Goal: Download file/media

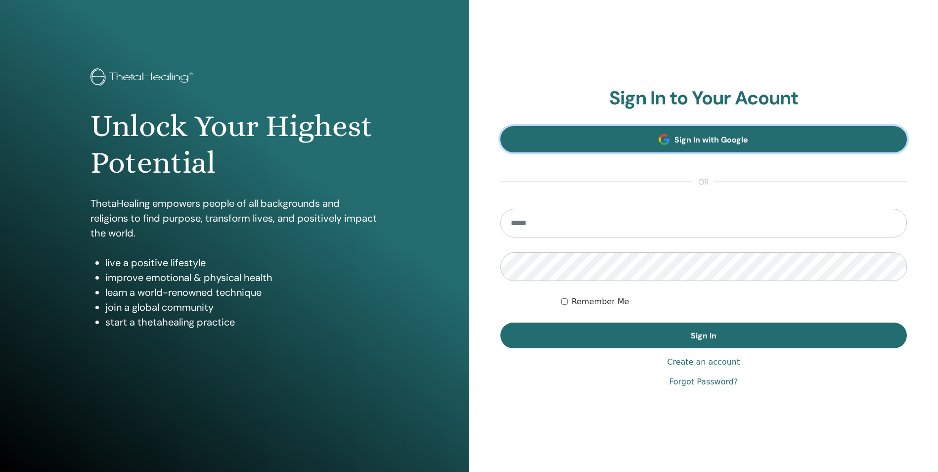
click at [739, 139] on span "Sign In with Google" at bounding box center [712, 140] width 74 height 10
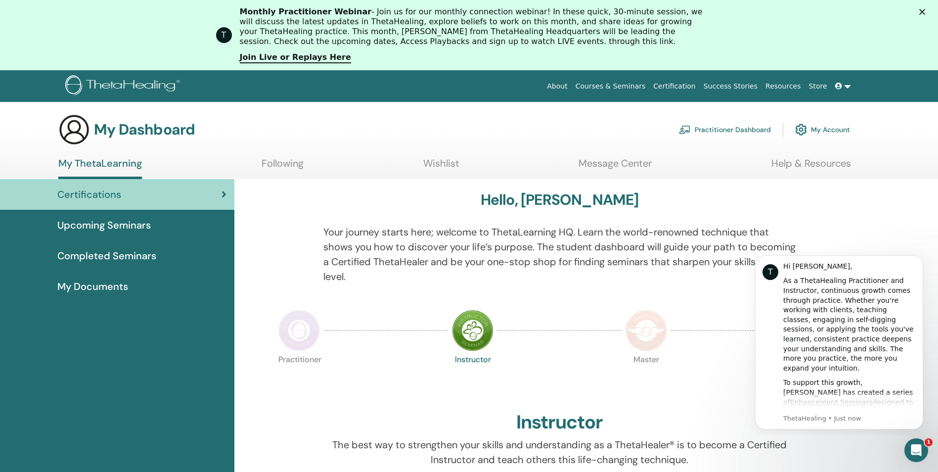
click at [143, 254] on span "Completed Seminars" at bounding box center [106, 255] width 99 height 15
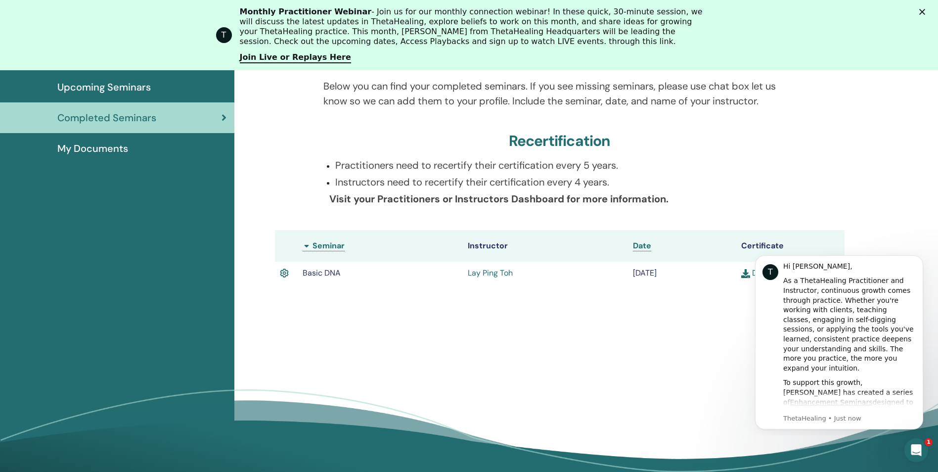
scroll to position [273, 0]
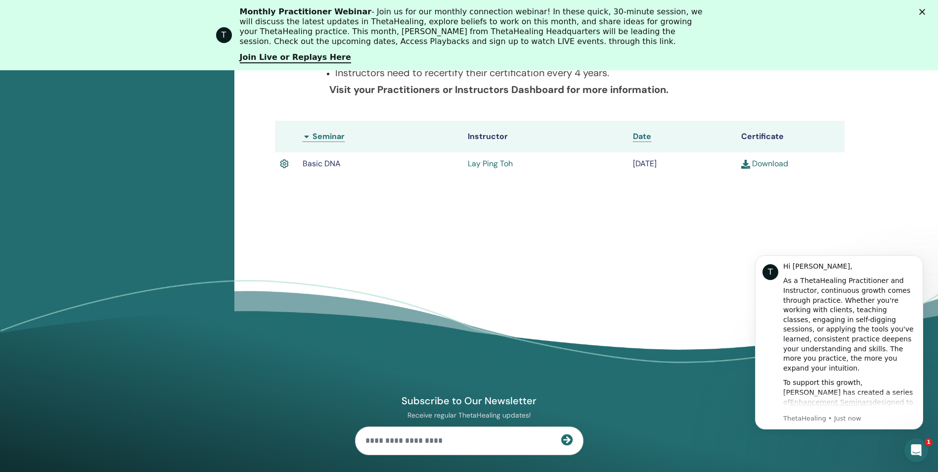
click at [774, 164] on link "Download" at bounding box center [764, 163] width 47 height 10
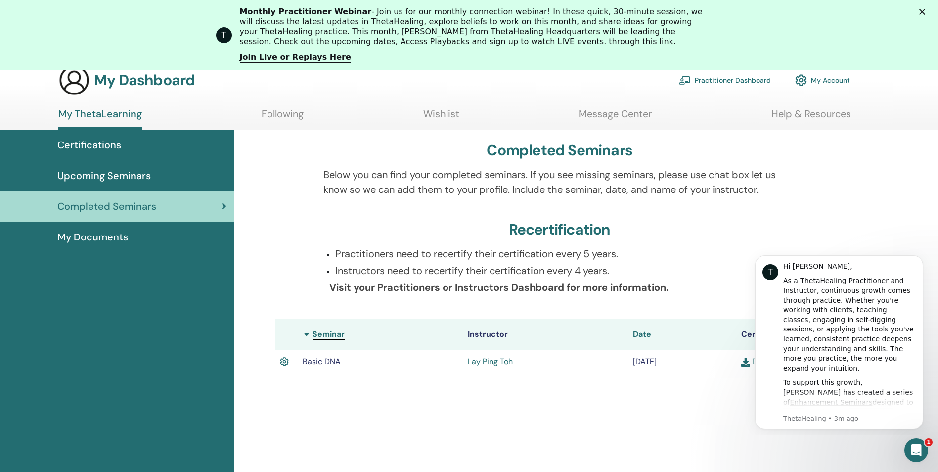
scroll to position [0, 0]
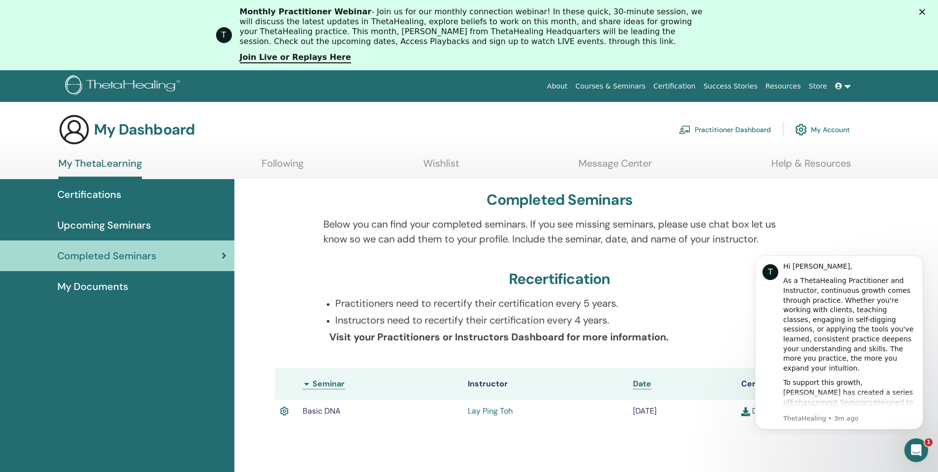
click at [712, 131] on link "Practitioner Dashboard" at bounding box center [725, 130] width 92 height 22
